Goal: Transaction & Acquisition: Register for event/course

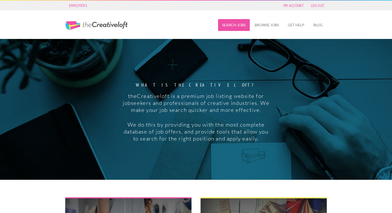
click at [241, 27] on link "Search Jobs" at bounding box center [234, 25] width 32 height 12
